Goal: Transaction & Acquisition: Purchase product/service

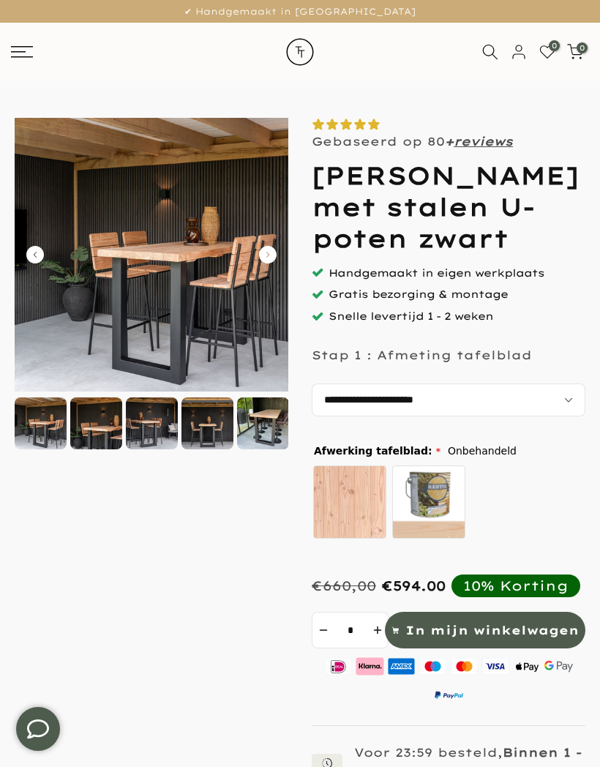
click at [485, 417] on select "**********" at bounding box center [449, 400] width 274 height 33
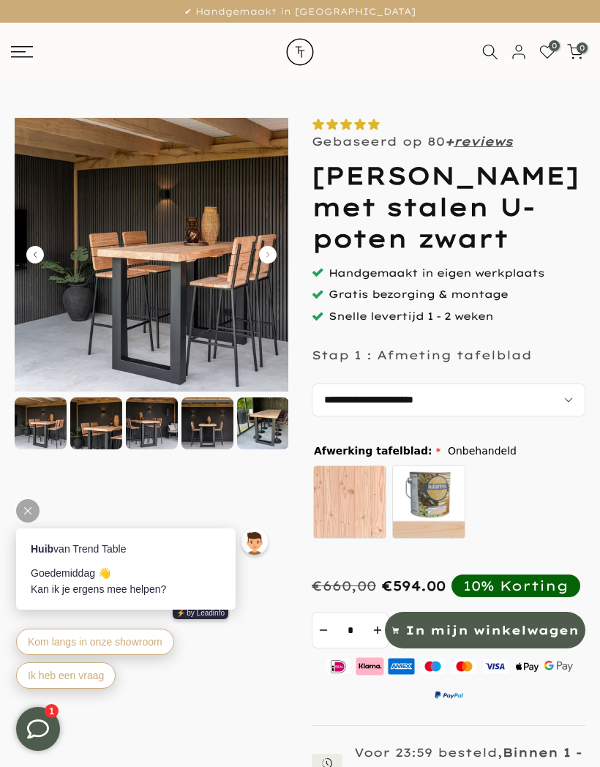
select select "**********"
click at [270, 255] on icon "Carousel Next Arrow" at bounding box center [268, 255] width 18 height 18
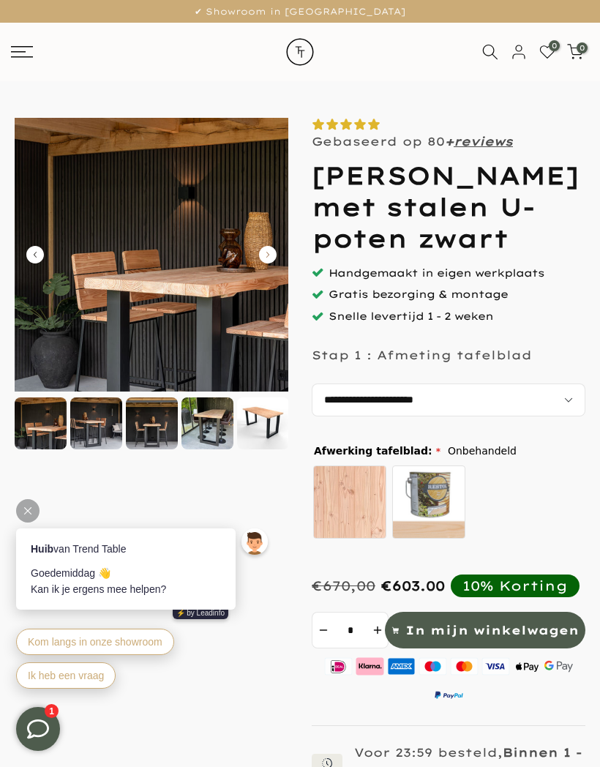
click at [275, 253] on icon "Carousel Next Arrow" at bounding box center [268, 255] width 18 height 18
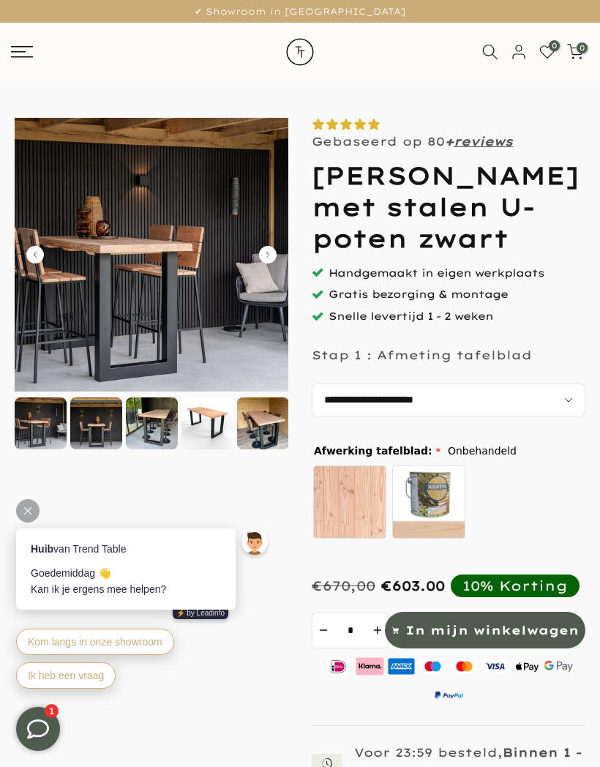
click at [272, 252] on icon "Carousel Next Arrow" at bounding box center [268, 255] width 18 height 18
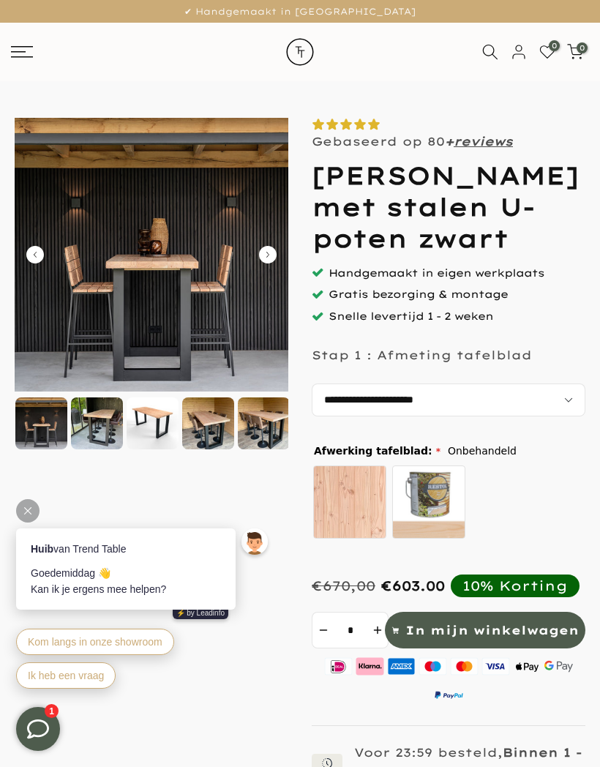
click at [272, 255] on icon "Carousel Next Arrow" at bounding box center [268, 255] width 18 height 18
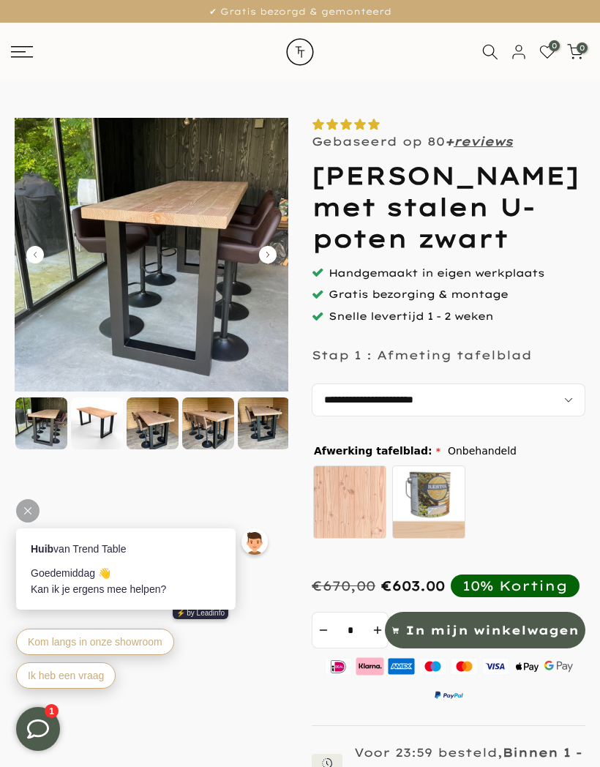
click at [275, 249] on icon "Carousel Next Arrow" at bounding box center [268, 255] width 18 height 18
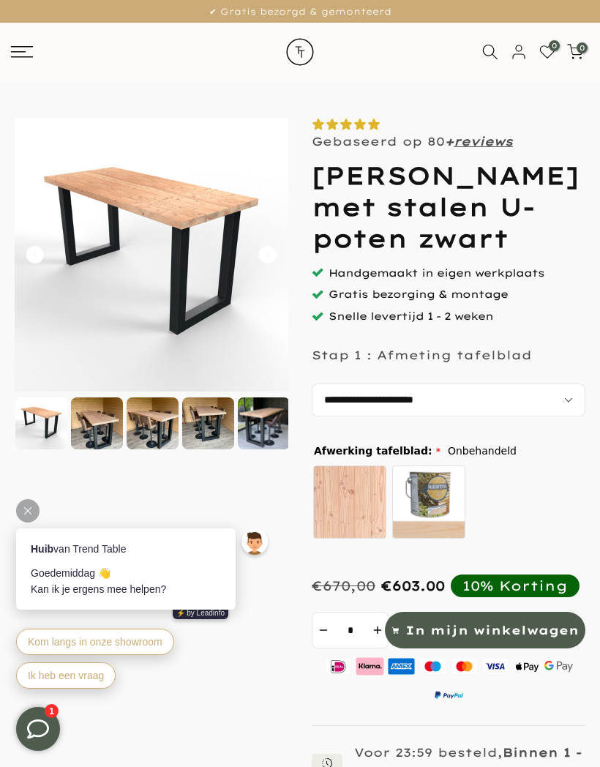
click at [268, 278] on img at bounding box center [152, 255] width 274 height 274
click at [269, 425] on div at bounding box center [264, 424] width 52 height 52
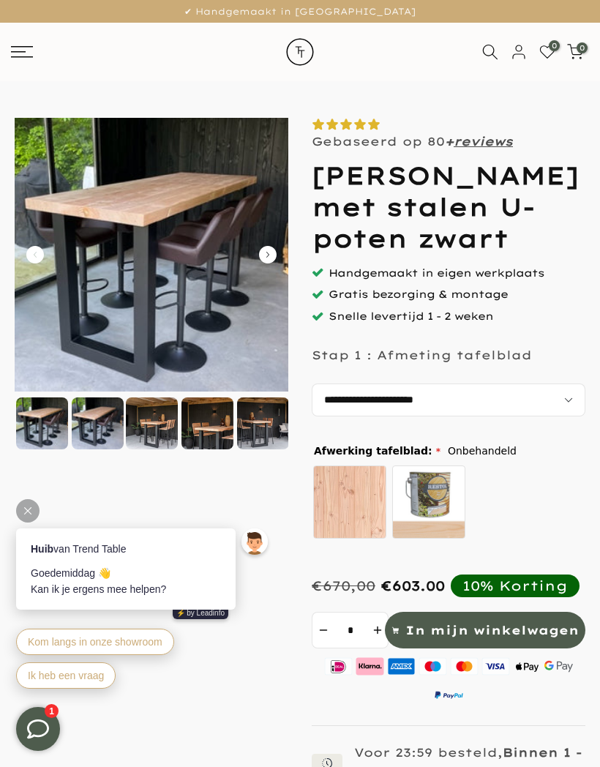
click at [360, 537] on label "Onbehandeld" at bounding box center [349, 502] width 73 height 73
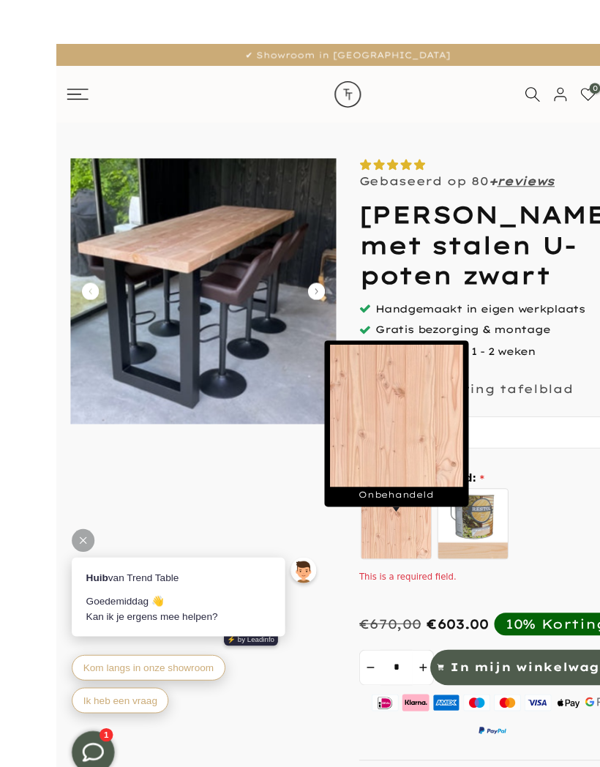
scroll to position [17, 0]
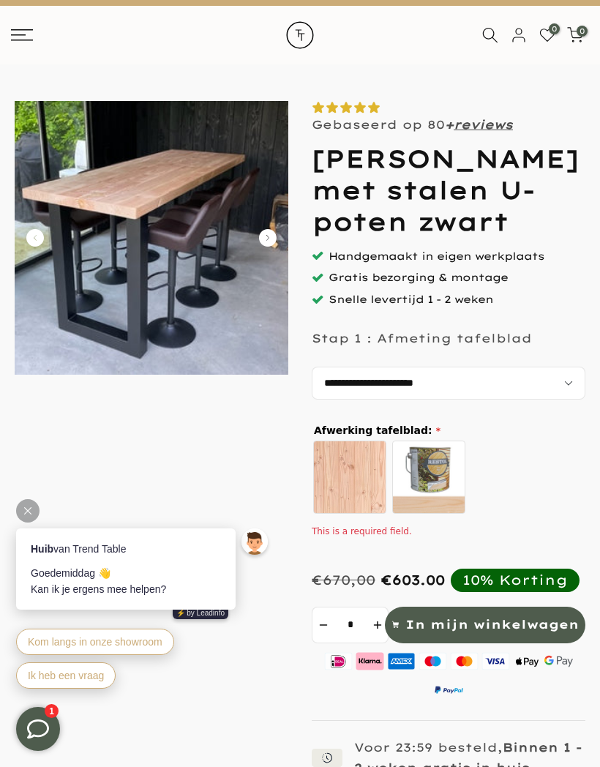
click at [553, 500] on div "Onbehandeld zelf behandelen - beits meegeleverd" at bounding box center [446, 479] width 269 height 81
click at [445, 509] on label "zelf behandelen - beits meegeleverd" at bounding box center [428, 477] width 73 height 73
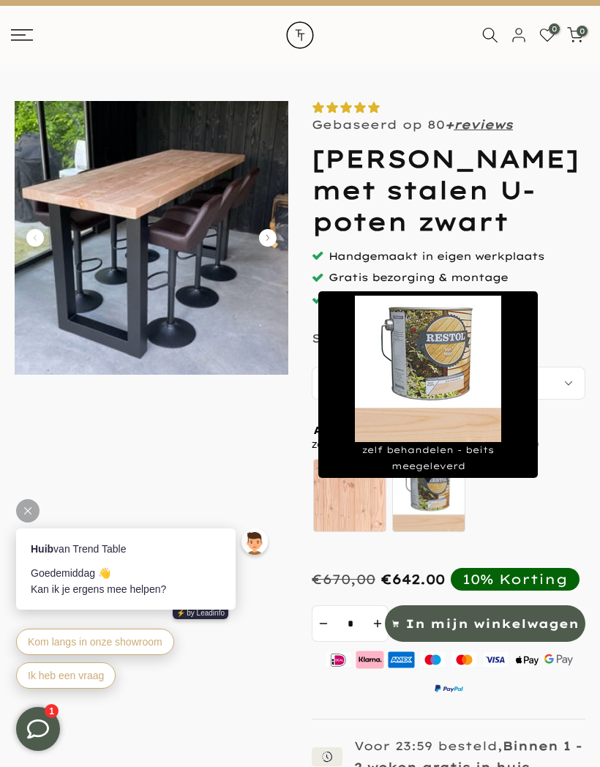
click at [540, 518] on div "Onbehandeld zelf behandelen - beits meegeleverd" at bounding box center [446, 498] width 269 height 81
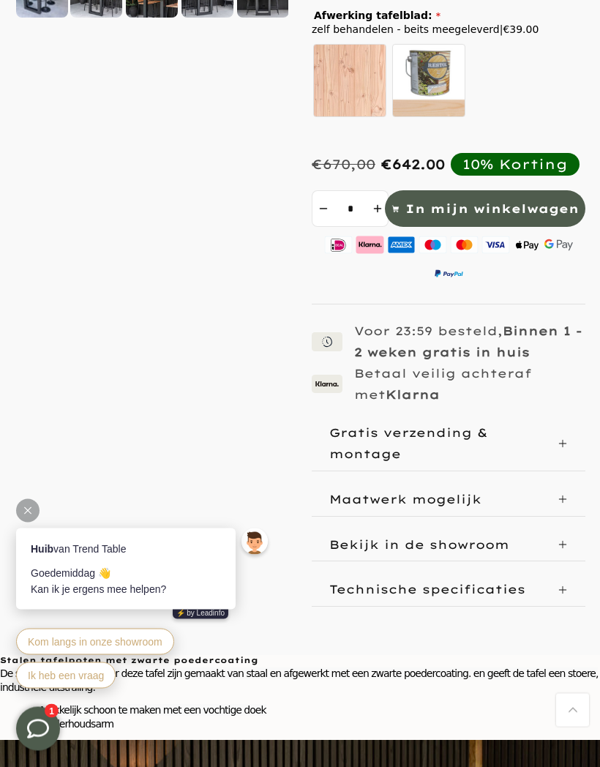
scroll to position [436, 0]
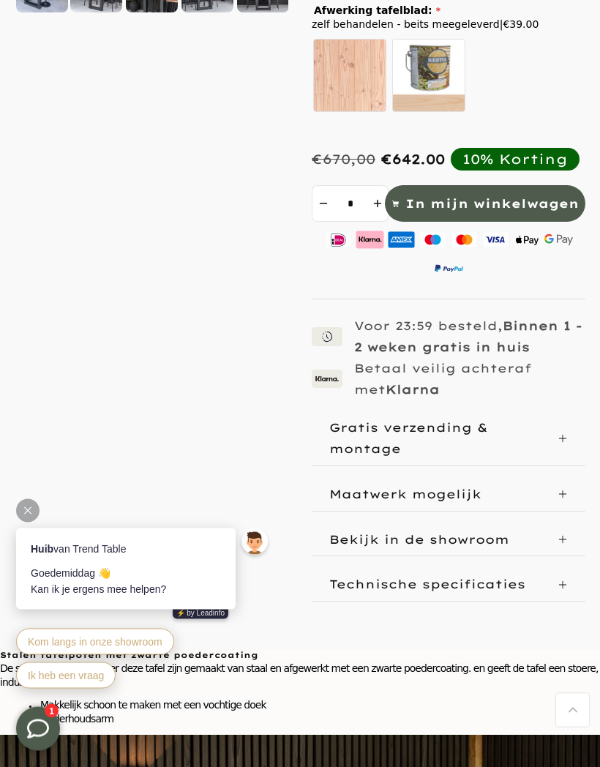
click at [567, 557] on div "Bekijk in de showroom" at bounding box center [449, 540] width 274 height 33
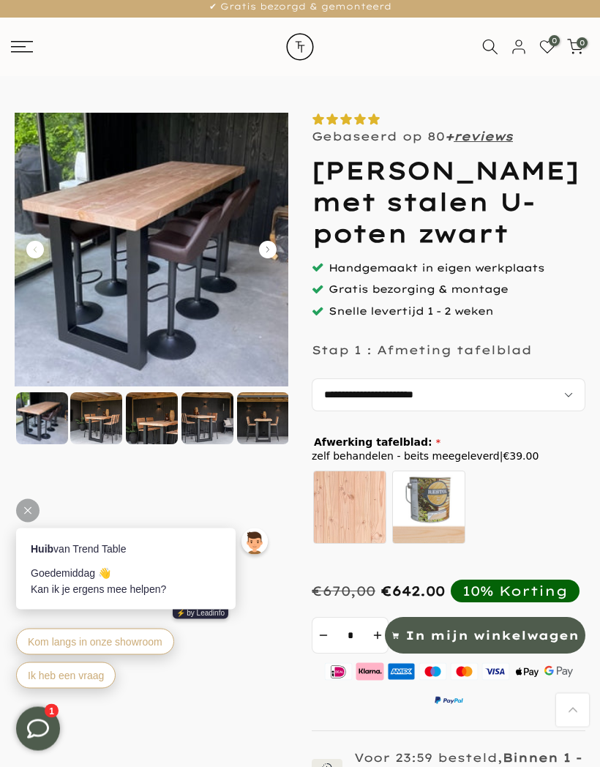
scroll to position [0, 0]
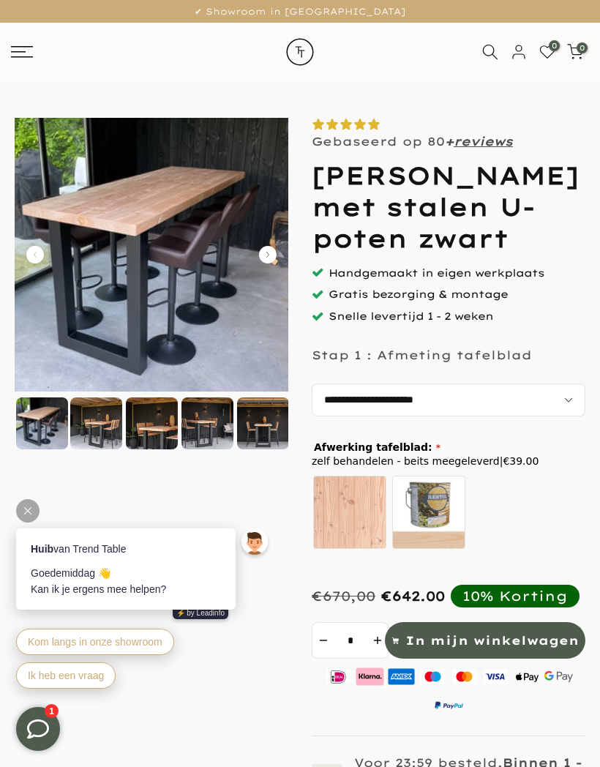
click at [342, 417] on select "**********" at bounding box center [449, 400] width 274 height 33
click at [258, 246] on img at bounding box center [152, 255] width 274 height 274
click at [277, 256] on img at bounding box center [152, 255] width 274 height 274
click at [200, 421] on div at bounding box center [208, 424] width 52 height 52
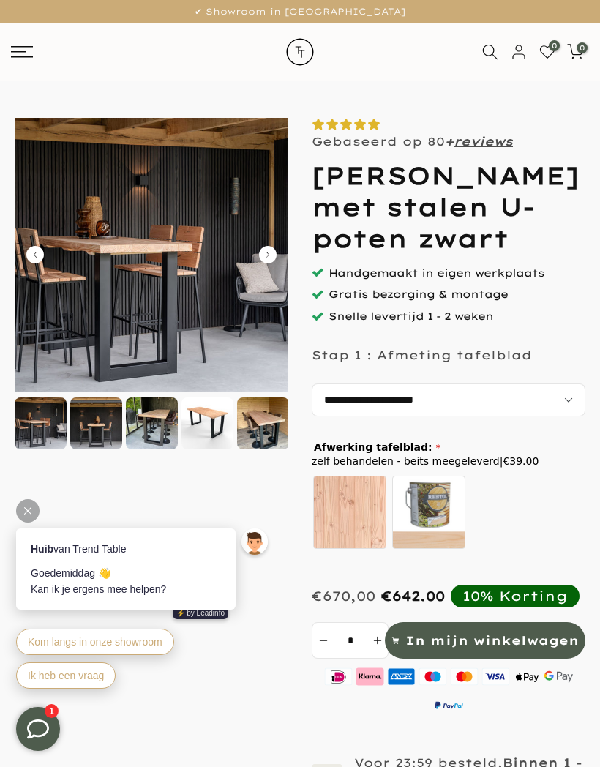
click at [258, 421] on div at bounding box center [263, 424] width 52 height 52
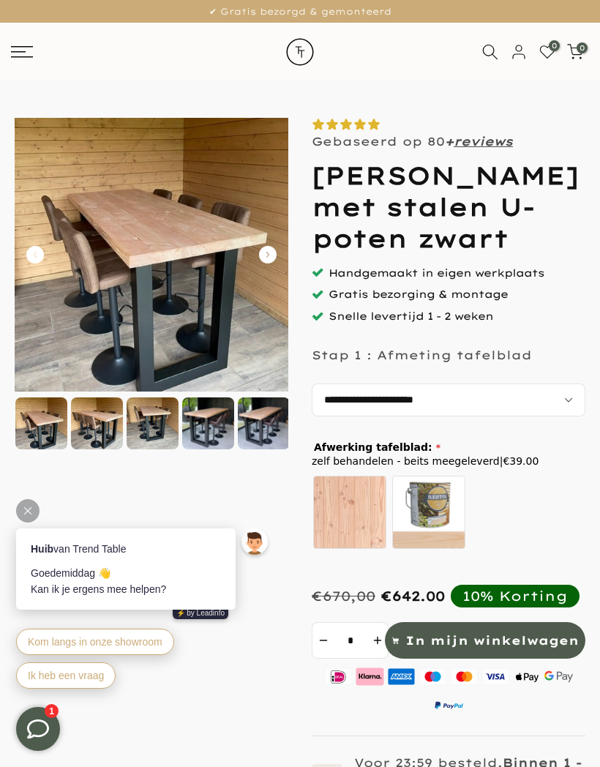
click at [264, 425] on div at bounding box center [264, 424] width 52 height 52
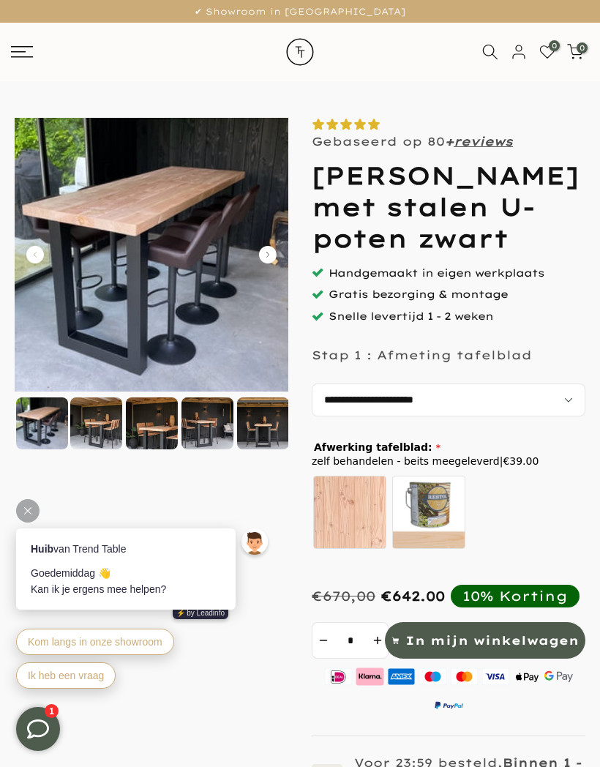
click at [264, 425] on div at bounding box center [263, 424] width 52 height 52
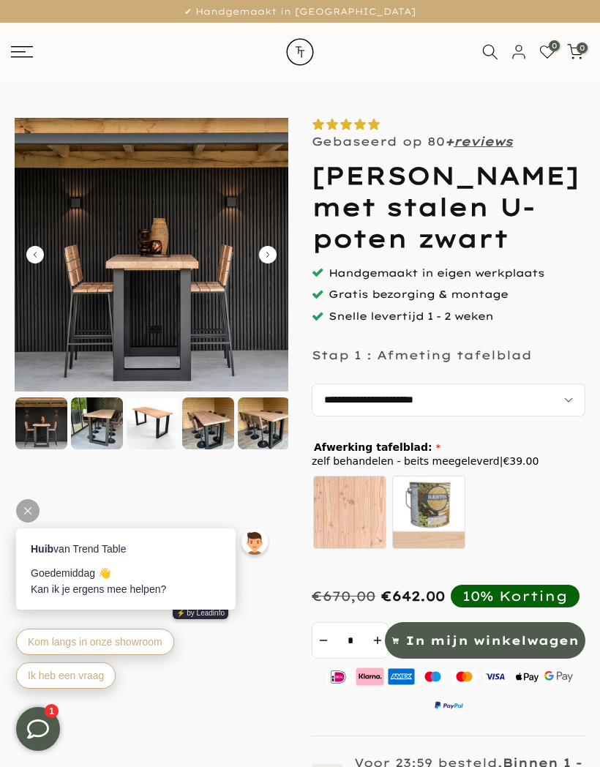
click at [205, 425] on div at bounding box center [208, 424] width 52 height 52
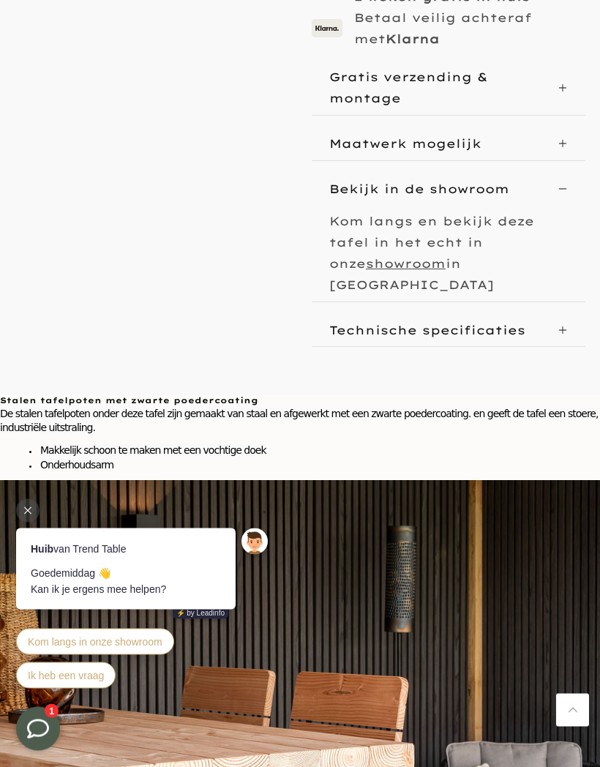
scroll to position [788, 0]
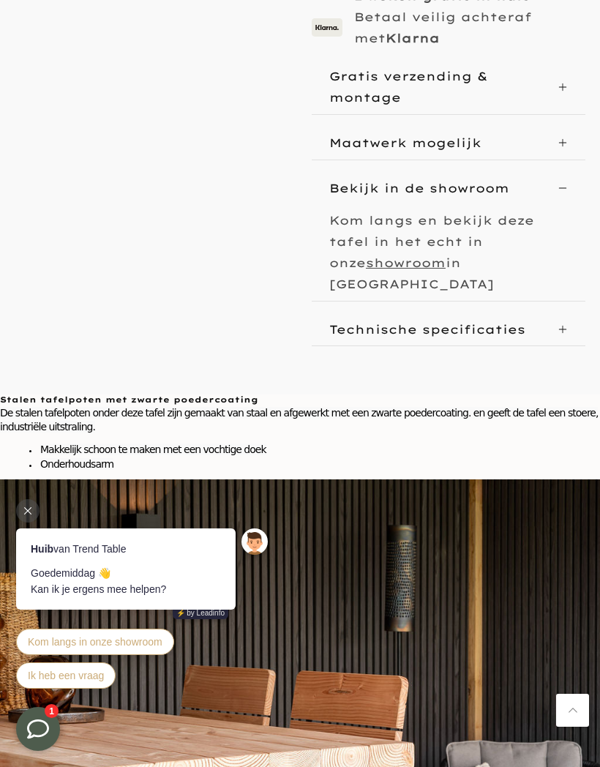
click at [363, 326] on p "Technische specificaties" at bounding box center [427, 329] width 196 height 15
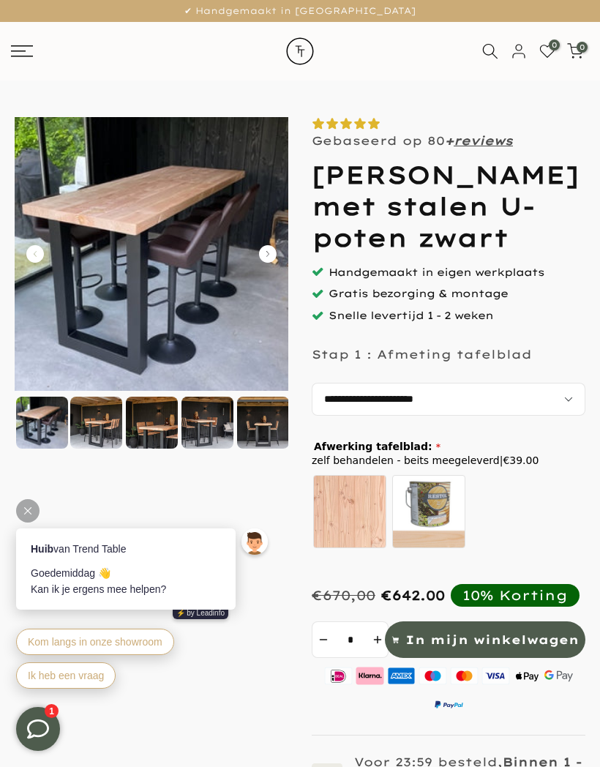
scroll to position [0, 0]
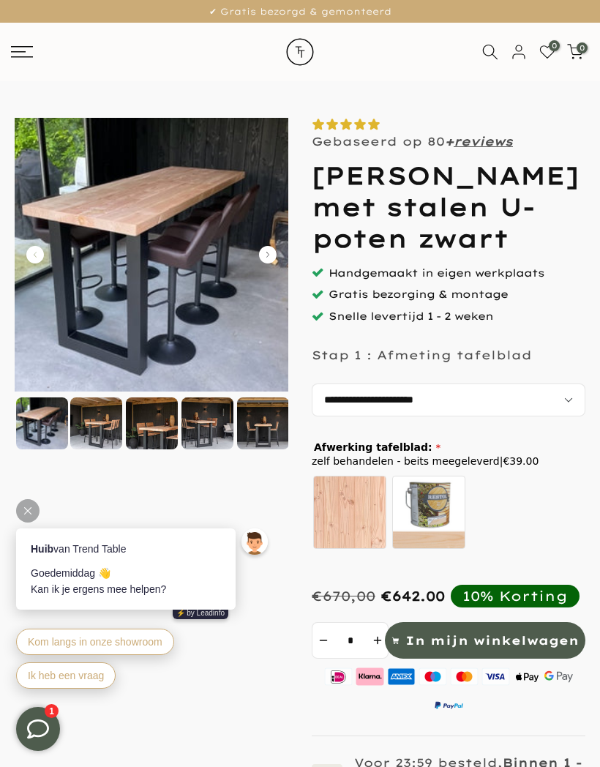
click at [23, 43] on div "0 0 / €0,00" at bounding box center [300, 52] width 600 height 59
click at [37, 56] on link at bounding box center [100, 52] width 178 height 12
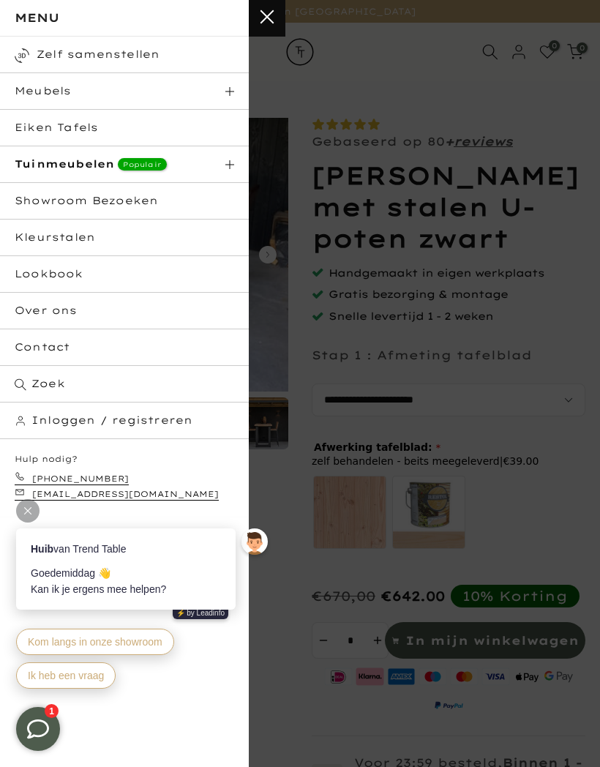
click at [45, 204] on link "Showroom Bezoeken" at bounding box center [124, 201] width 249 height 37
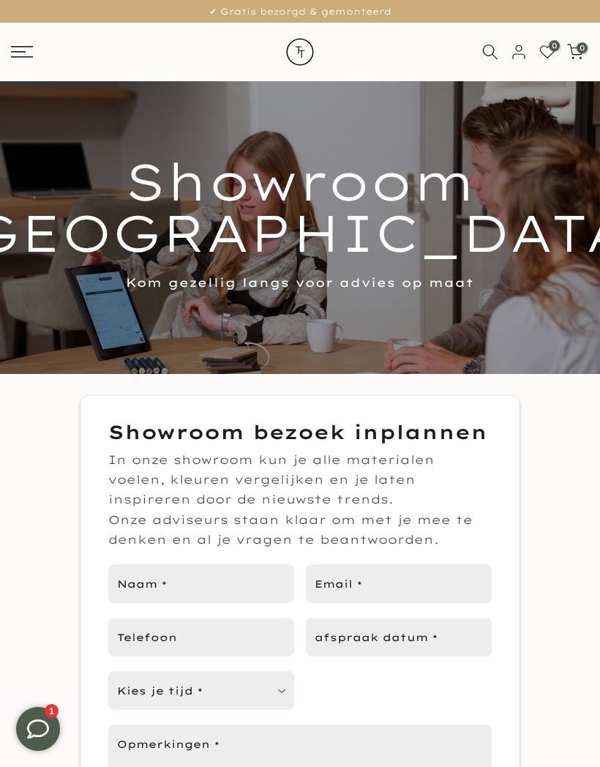
click at [29, 53] on icon at bounding box center [22, 52] width 22 height 12
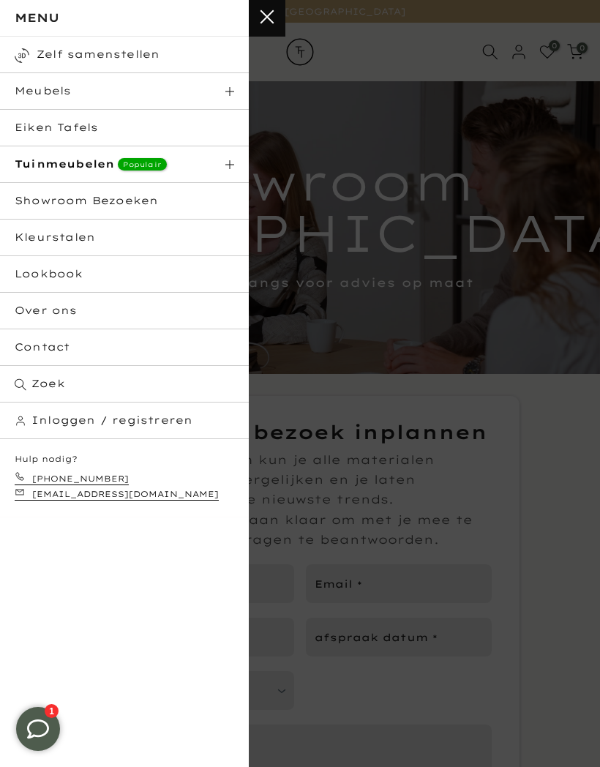
click at [36, 89] on span "Meubels" at bounding box center [43, 90] width 56 height 13
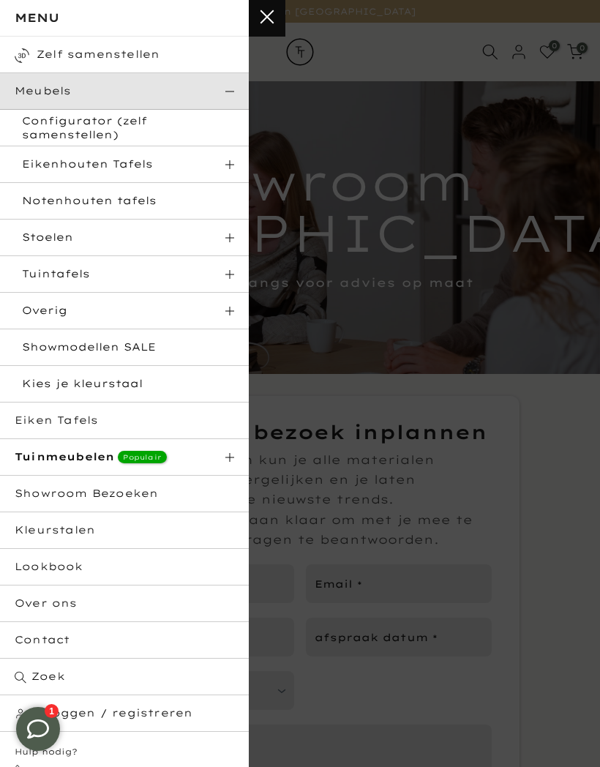
click at [66, 455] on strong "Tuinmeubelen" at bounding box center [65, 456] width 100 height 13
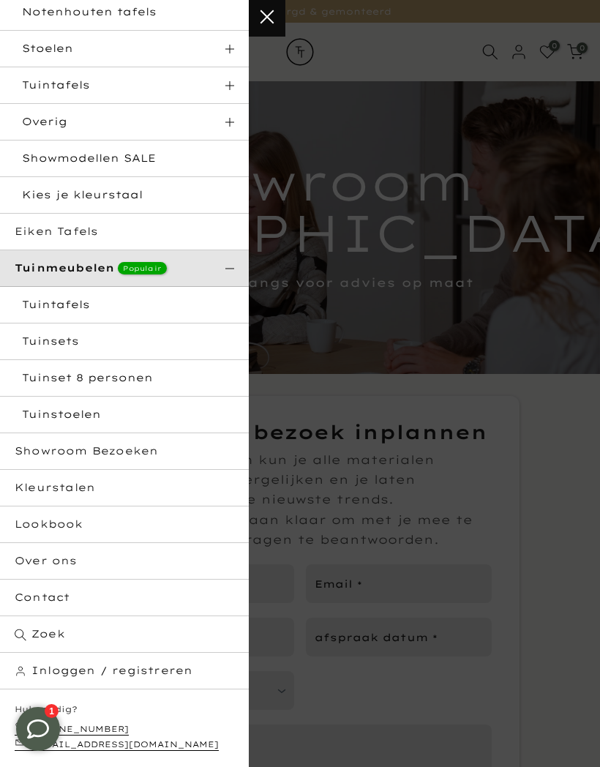
scroll to position [188, 0]
click at [60, 337] on link "Tuinsets" at bounding box center [124, 342] width 249 height 37
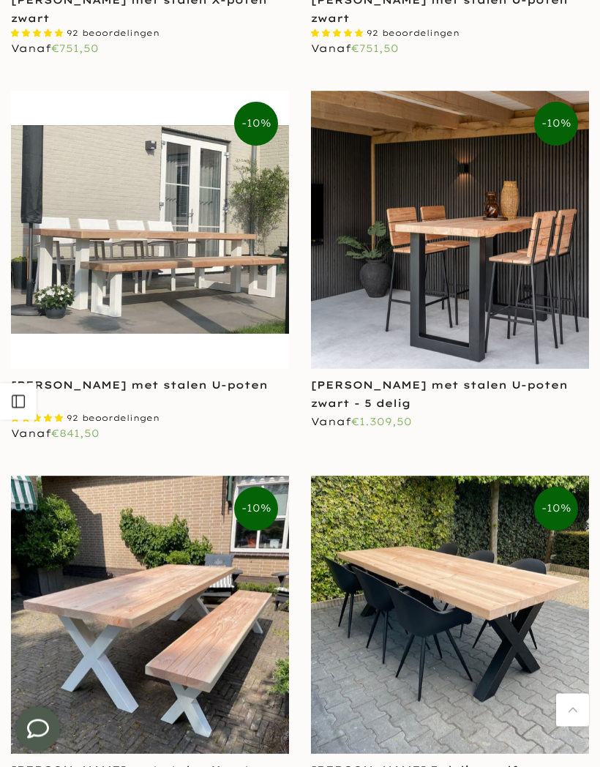
scroll to position [777, 0]
